Goal: Transaction & Acquisition: Purchase product/service

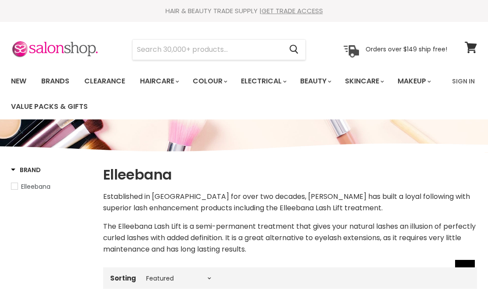
select select "manual"
click at [467, 79] on link "Sign In" at bounding box center [463, 81] width 33 height 18
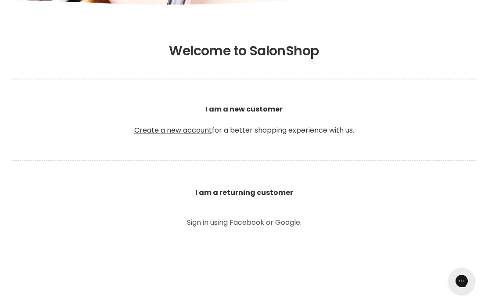
scroll to position [157, 0]
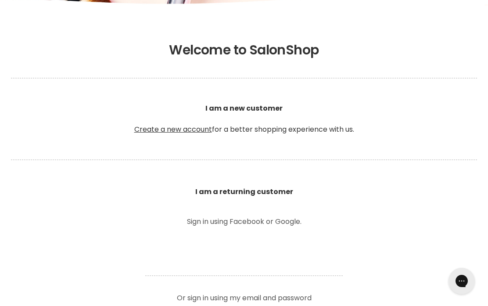
click at [278, 192] on b "I am a returning customer" at bounding box center [244, 191] width 98 height 10
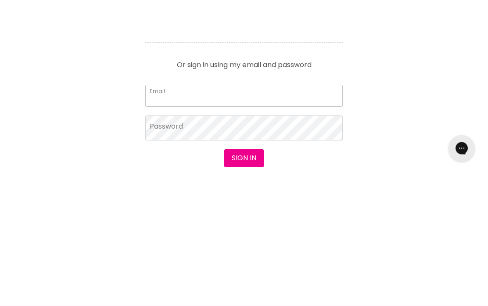
type input "Janelle.white@live.com.au"
click at [243, 282] on button "Sign in" at bounding box center [243, 291] width 39 height 18
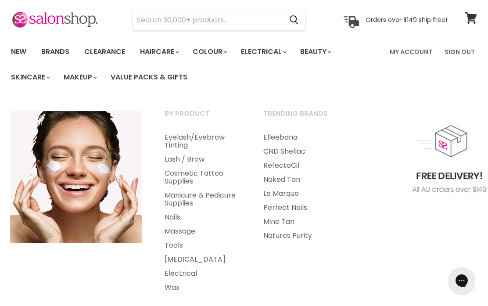
scroll to position [29, 0]
click at [287, 137] on link "Elleebana" at bounding box center [300, 137] width 97 height 14
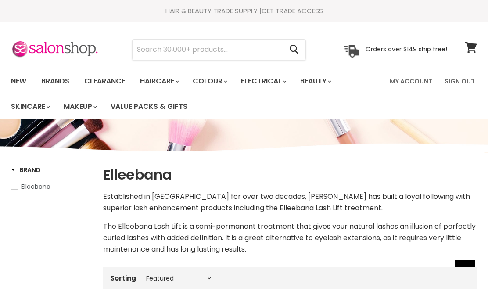
select select "manual"
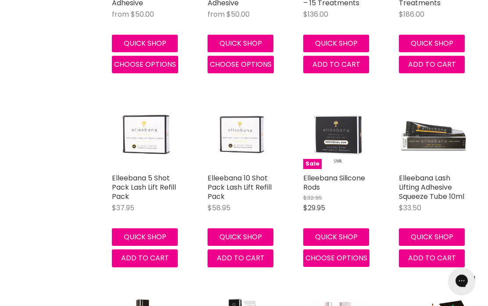
click at [157, 259] on span "Add to cart" at bounding box center [145, 258] width 48 height 10
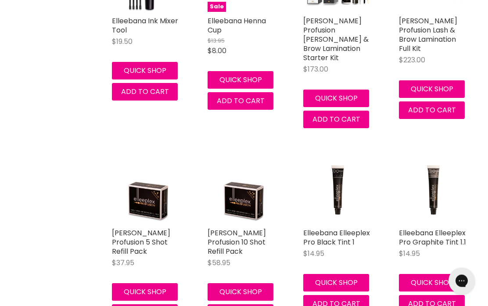
scroll to position [1132, 0]
click at [154, 192] on img "Main content" at bounding box center [146, 188] width 69 height 69
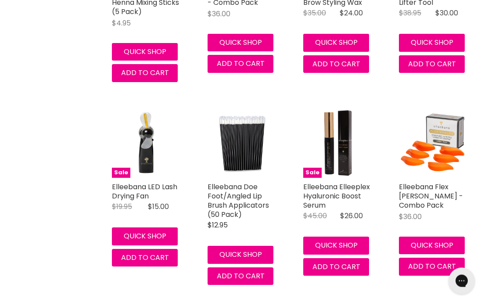
scroll to position [2156, 0]
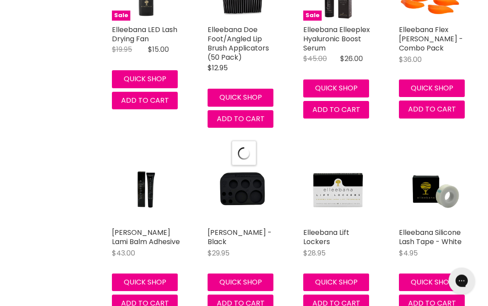
select select "manual"
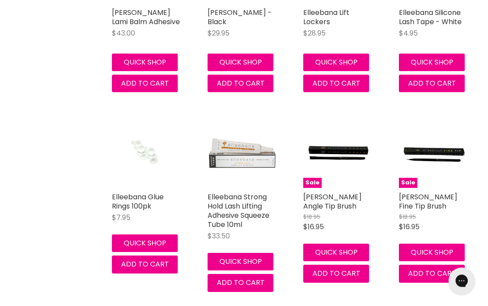
scroll to position [2533, 0]
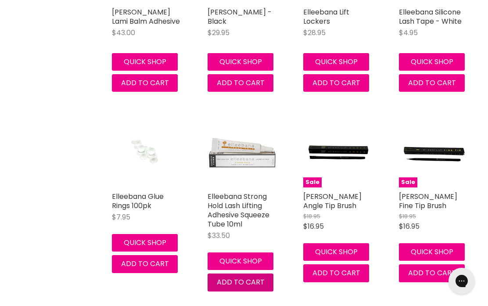
click at [257, 277] on span "Add to cart" at bounding box center [241, 282] width 48 height 10
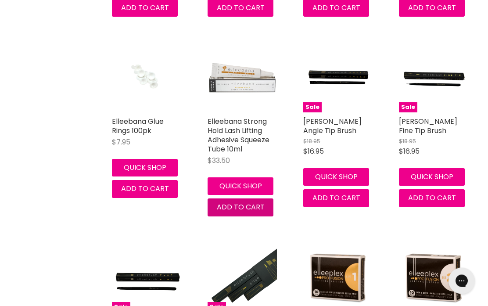
scroll to position [2608, 0]
click at [246, 202] on span "Add to cart" at bounding box center [241, 207] width 48 height 10
click at [253, 177] on button "Quick shop" at bounding box center [240, 186] width 66 height 18
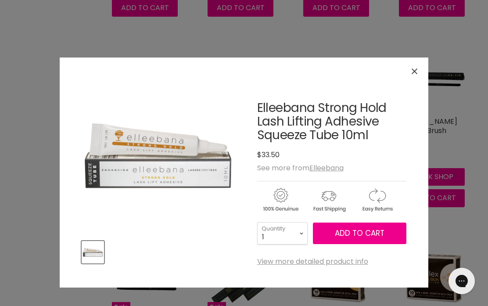
click at [373, 232] on span "Add to cart" at bounding box center [360, 233] width 50 height 11
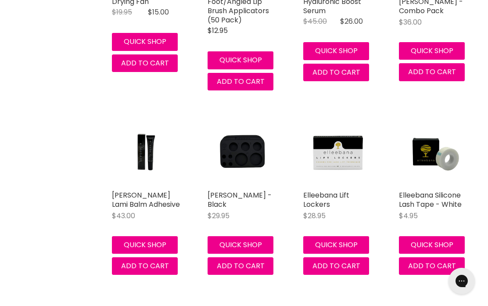
scroll to position [2350, 0]
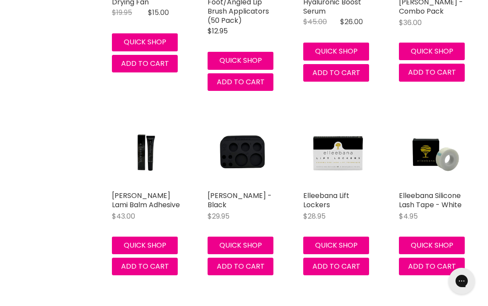
click at [340, 139] on img "Main content" at bounding box center [337, 151] width 69 height 69
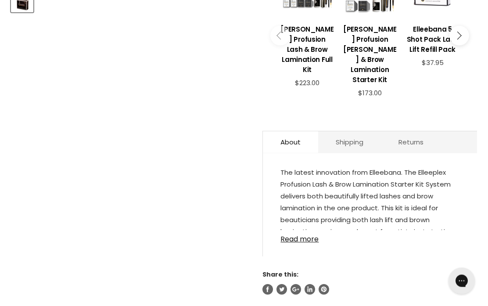
scroll to position [390, 0]
click at [310, 242] on link "Read more" at bounding box center [369, 236] width 179 height 13
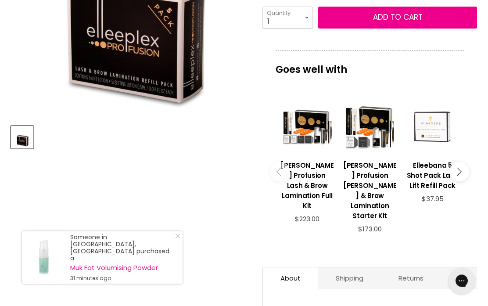
scroll to position [248, 0]
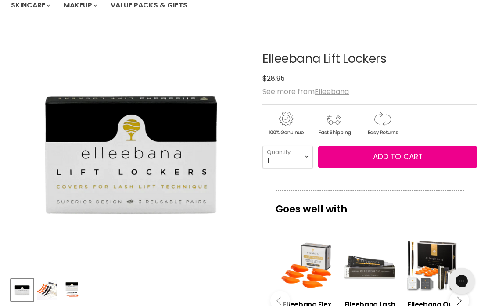
click at [53, 288] on img "Product thumbnails" at bounding box center [47, 289] width 21 height 21
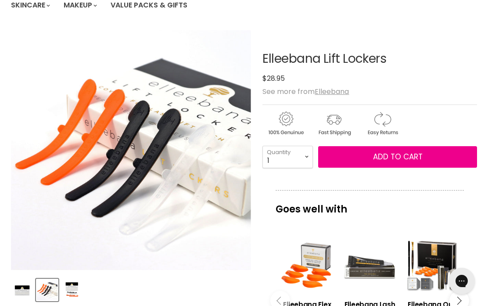
click at [74, 292] on img "Product thumbnails" at bounding box center [72, 289] width 21 height 21
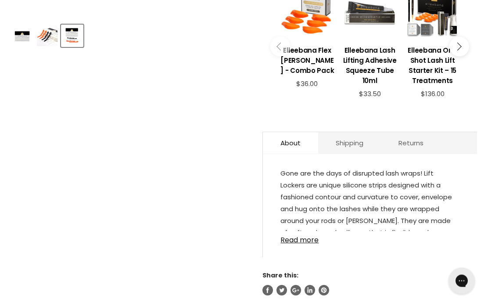
scroll to position [355, 0]
click at [304, 242] on link "Read more" at bounding box center [369, 237] width 179 height 13
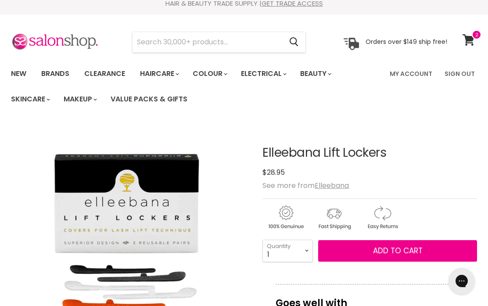
scroll to position [7, 0]
